Goal: Transaction & Acquisition: Purchase product/service

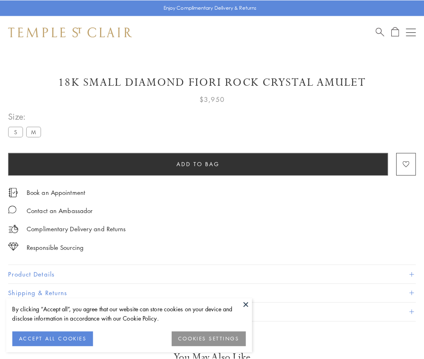
scroll to position [48, 0]
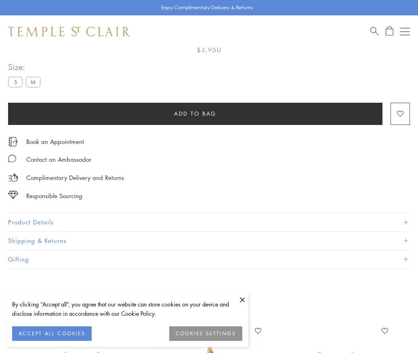
click at [195, 113] on span "Add to bag" at bounding box center [195, 113] width 42 height 9
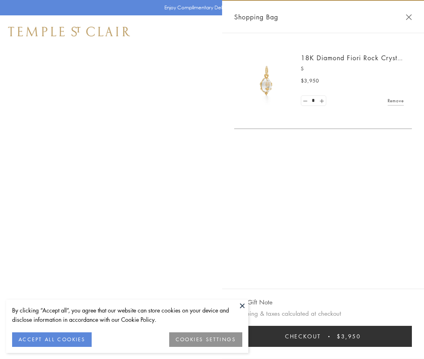
click at [323, 336] on button "Checkout $3,950" at bounding box center [323, 336] width 178 height 21
